Goal: Obtain resource: Obtain resource

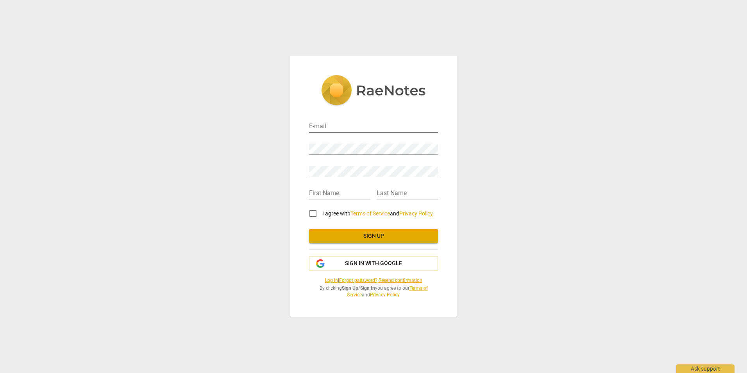
click at [319, 129] on input "email" at bounding box center [373, 126] width 129 height 11
type input "aaron@wer-fitness.com"
click at [365, 260] on span "Sign in with Google" at bounding box center [373, 264] width 57 height 8
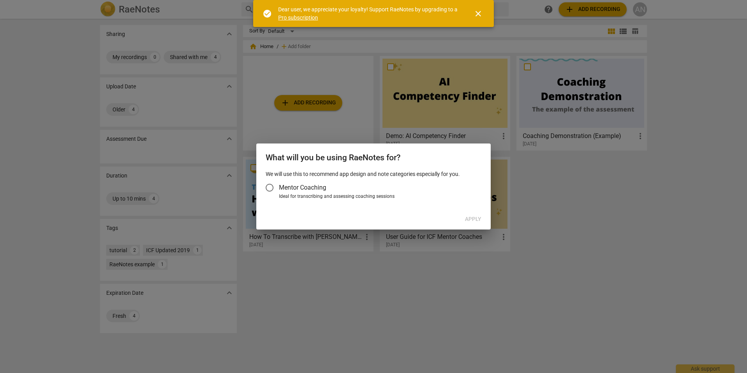
click at [553, 174] on div at bounding box center [373, 186] width 747 height 373
click at [269, 184] on input "Mentor Coaching" at bounding box center [269, 187] width 19 height 19
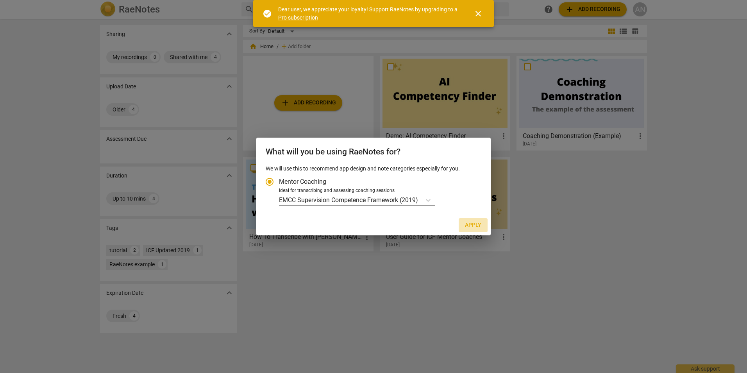
click at [470, 223] on span "Apply" at bounding box center [473, 225] width 16 height 8
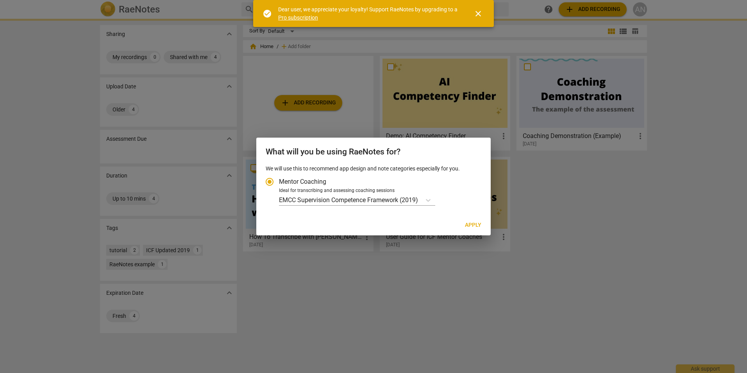
radio input "false"
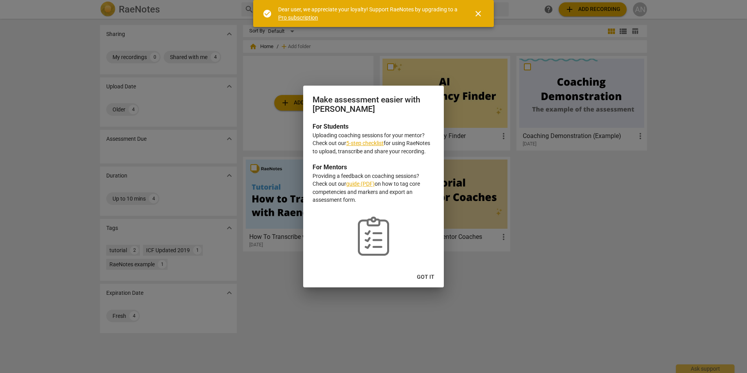
click at [428, 275] on span "Got it" at bounding box center [426, 277] width 18 height 8
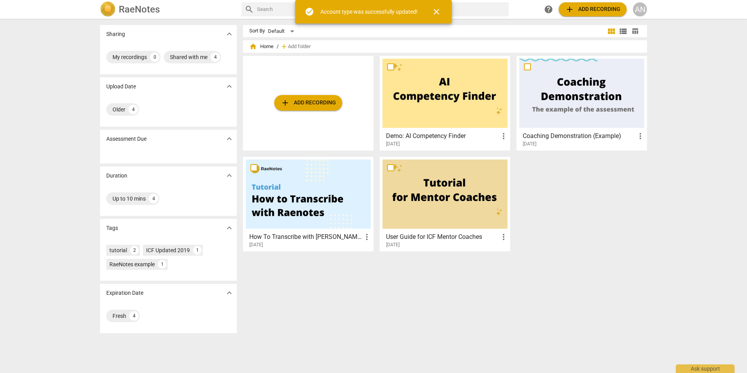
click at [312, 103] on span "add Add recording" at bounding box center [309, 102] width 56 height 9
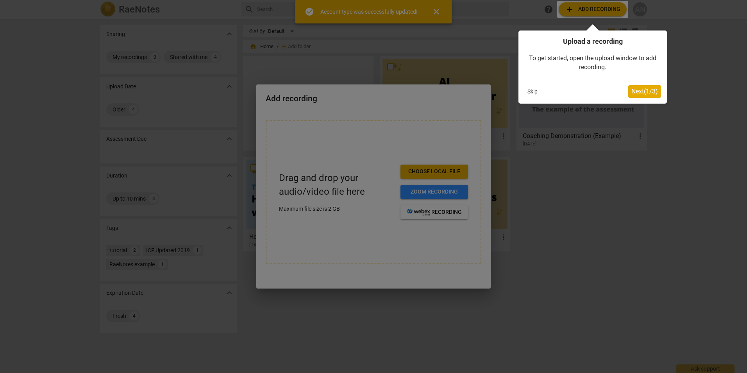
click at [635, 91] on span "Next ( 1 / 3 )" at bounding box center [645, 91] width 27 height 7
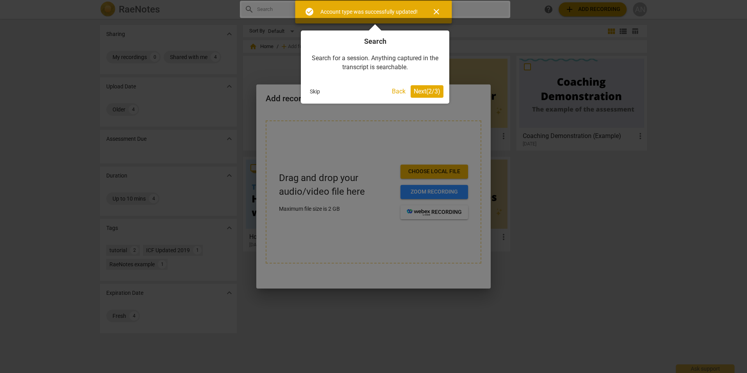
click at [414, 90] on span "Next ( 2 / 3 )" at bounding box center [427, 91] width 27 height 7
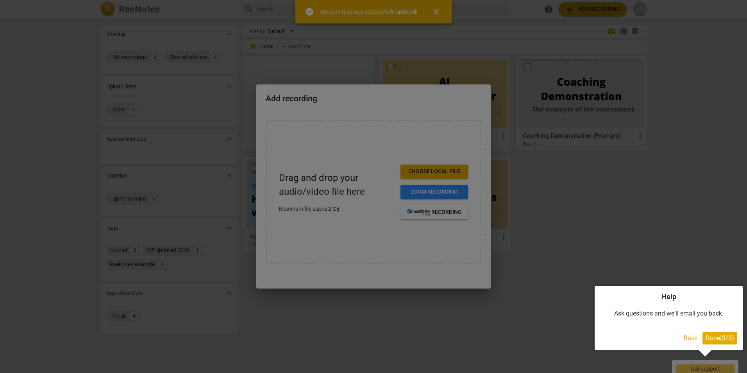
click at [719, 337] on span "Done ( 3 / 3 )" at bounding box center [720, 337] width 29 height 7
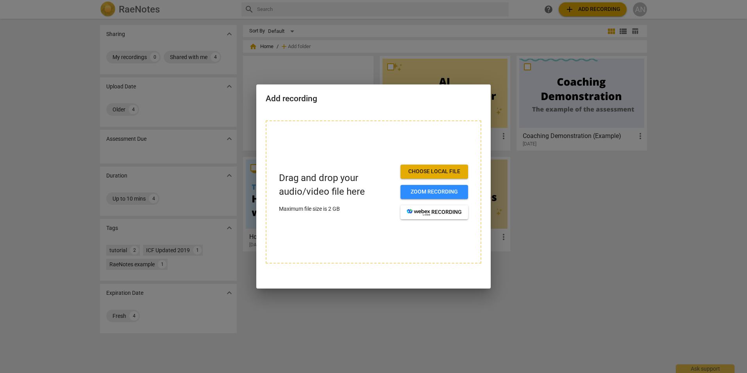
click at [432, 168] on span "Choose local file" at bounding box center [434, 172] width 55 height 8
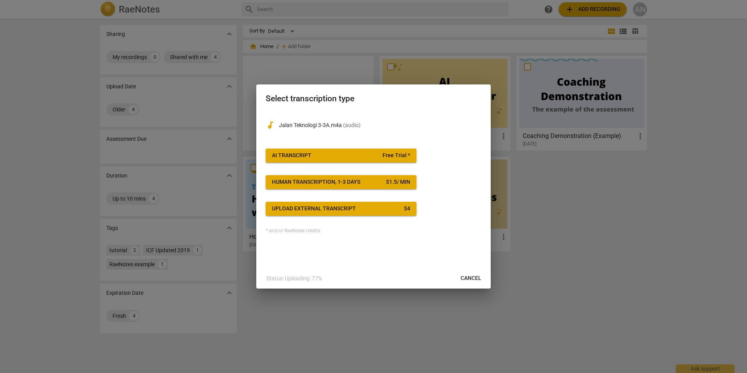
click at [347, 155] on span "AI Transcript Free Trial *" at bounding box center [341, 156] width 138 height 8
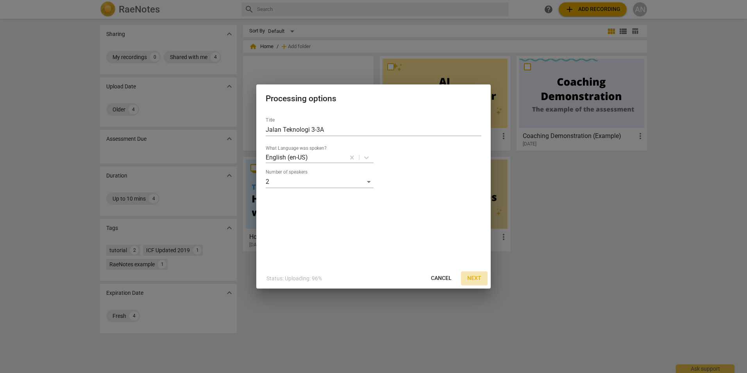
click at [478, 279] on span "Next" at bounding box center [474, 278] width 14 height 8
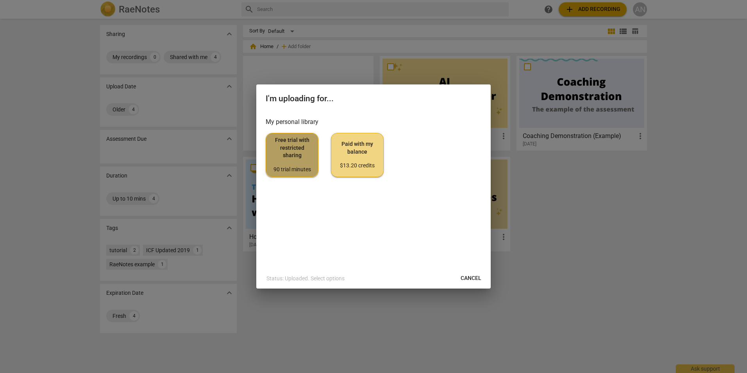
click at [288, 141] on span "Free trial with restricted sharing 90 trial minutes" at bounding box center [291, 154] width 39 height 37
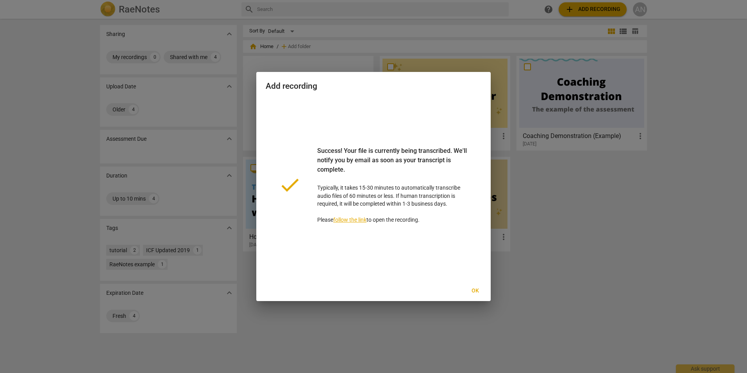
click at [471, 288] on span "Ok" at bounding box center [475, 291] width 13 height 8
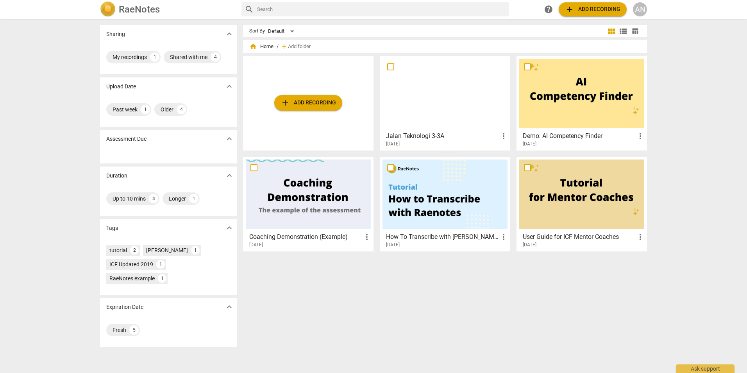
click at [431, 89] on div at bounding box center [445, 93] width 125 height 69
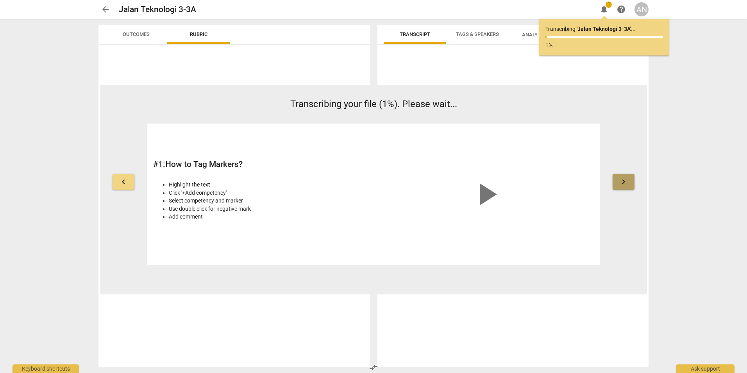
click at [629, 179] on button "keyboard_arrow_right" at bounding box center [624, 182] width 22 height 16
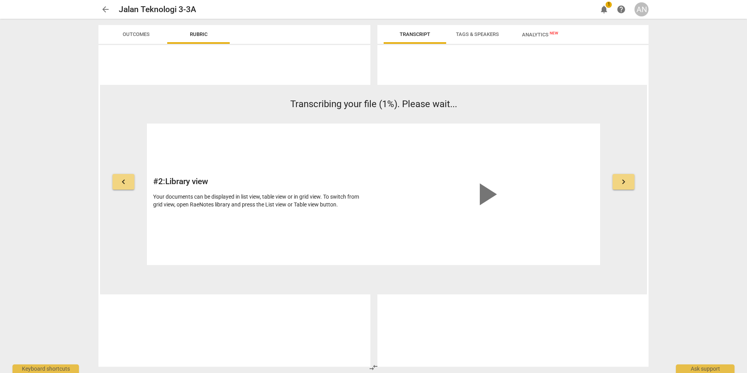
click at [628, 180] on span "keyboard_arrow_right" at bounding box center [623, 181] width 9 height 9
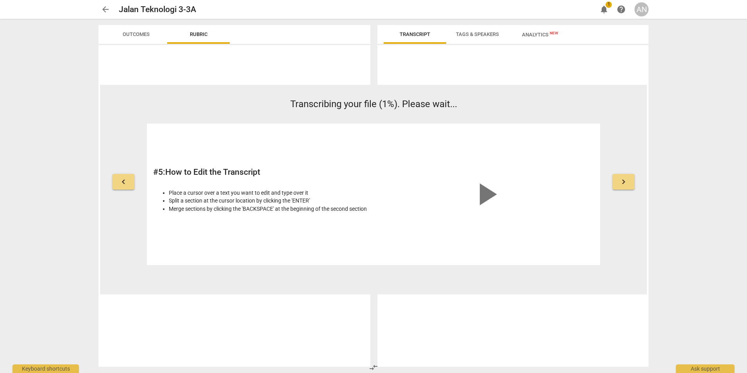
click at [628, 180] on span "keyboard_arrow_right" at bounding box center [623, 181] width 9 height 9
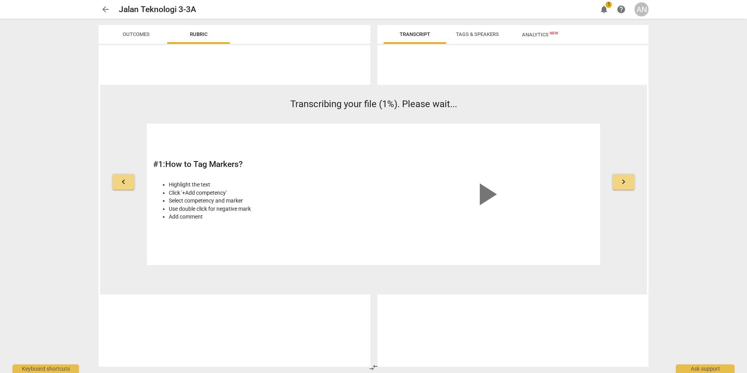
click at [102, 31] on div at bounding box center [101, 33] width 6 height 16
click at [131, 31] on span "Outcomes" at bounding box center [136, 34] width 27 height 6
click at [109, 5] on span "arrow_back" at bounding box center [105, 9] width 9 height 9
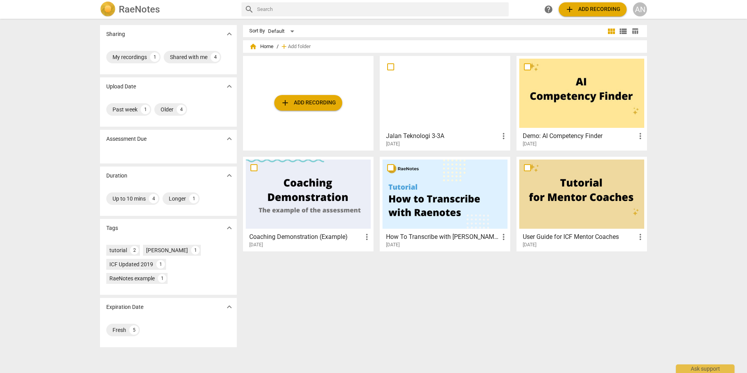
click at [428, 116] on div at bounding box center [445, 93] width 125 height 69
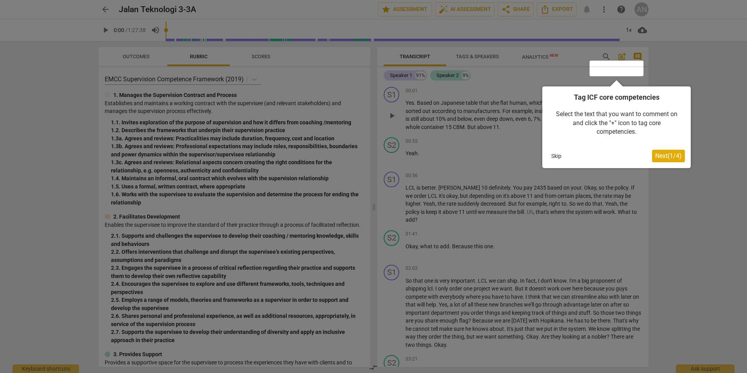
click at [554, 154] on button "Skip" at bounding box center [556, 156] width 16 height 12
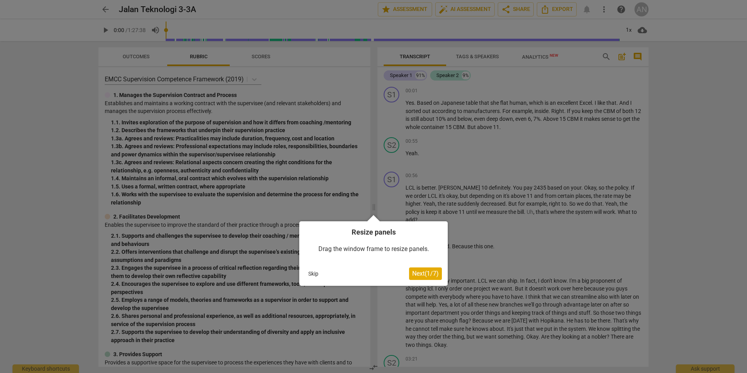
click at [308, 271] on button "Skip" at bounding box center [313, 274] width 16 height 12
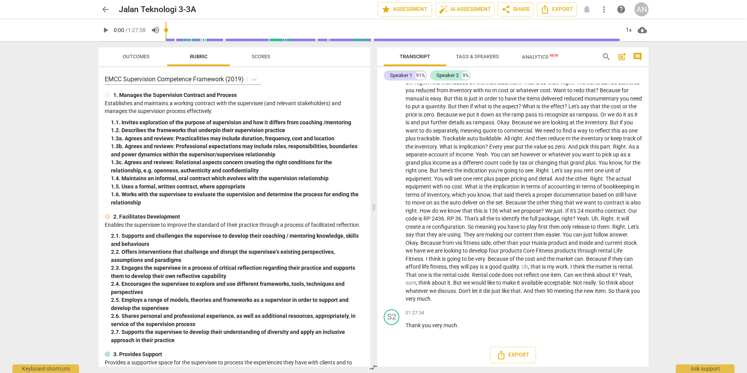
scroll to position [5137, 0]
click at [497, 351] on icon "Export" at bounding box center [501, 351] width 9 height 9
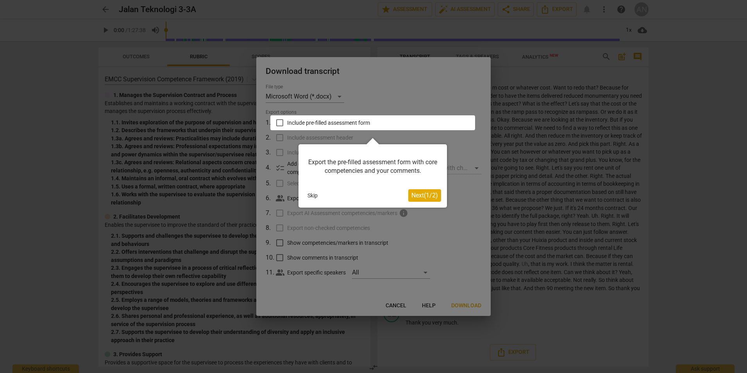
click at [304, 194] on div "Export the pre-filled assessment form with core competencies and your comments.…" at bounding box center [373, 175] width 149 height 63
click at [308, 191] on button "Skip" at bounding box center [312, 196] width 16 height 12
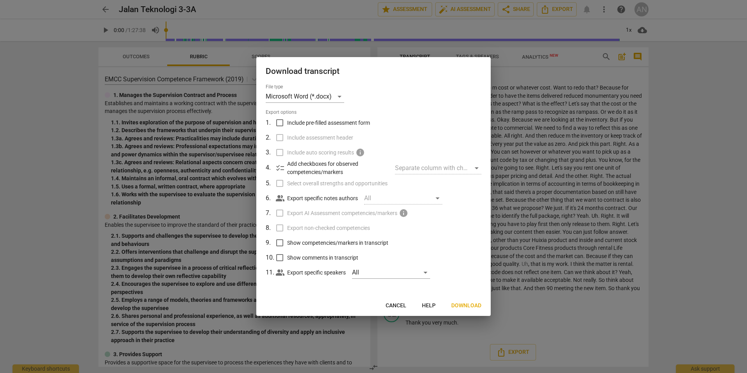
click at [459, 304] on span "Download" at bounding box center [466, 306] width 30 height 8
